Goal: Navigation & Orientation: Find specific page/section

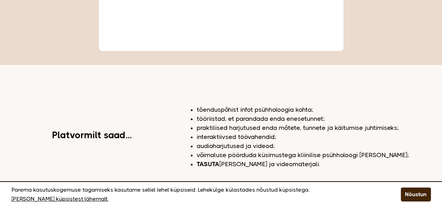
scroll to position [245, 0]
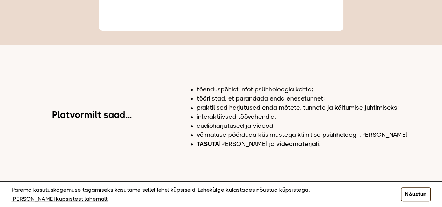
click at [405, 197] on button "Nõustun" at bounding box center [416, 195] width 30 height 14
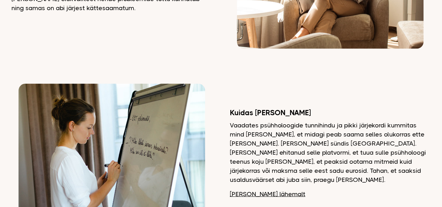
scroll to position [734, 0]
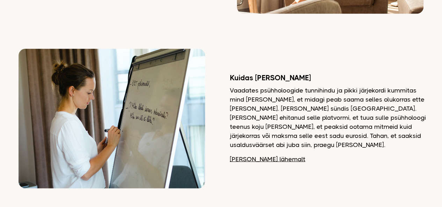
click at [257, 155] on link "[PERSON_NAME] lähemalt" at bounding box center [267, 159] width 75 height 9
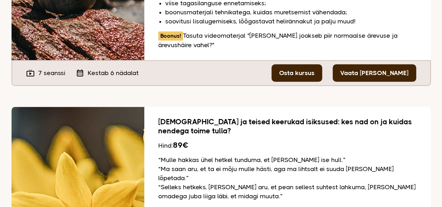
scroll to position [384, 0]
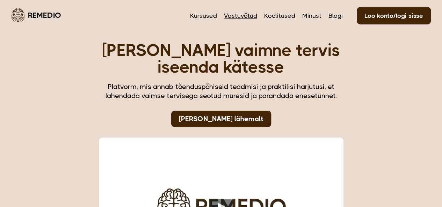
click at [240, 18] on link "Vastuvõtud" at bounding box center [240, 15] width 33 height 9
